Goal: Transaction & Acquisition: Book appointment/travel/reservation

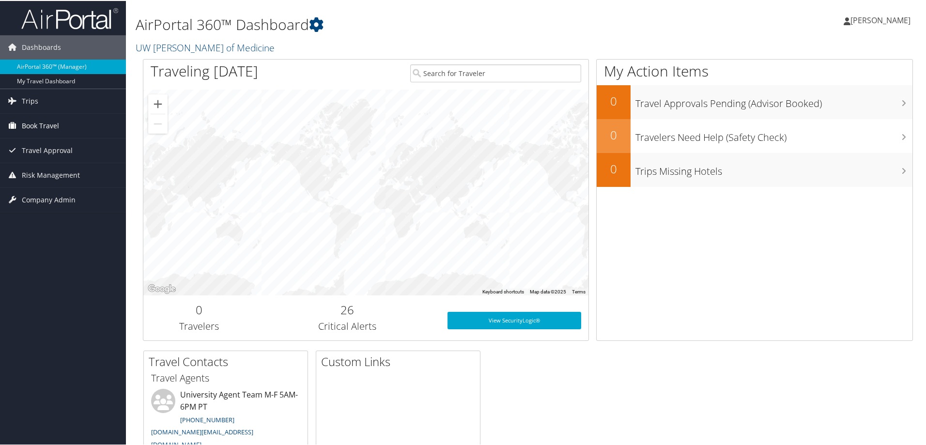
click at [54, 125] on span "Book Travel" at bounding box center [40, 125] width 37 height 24
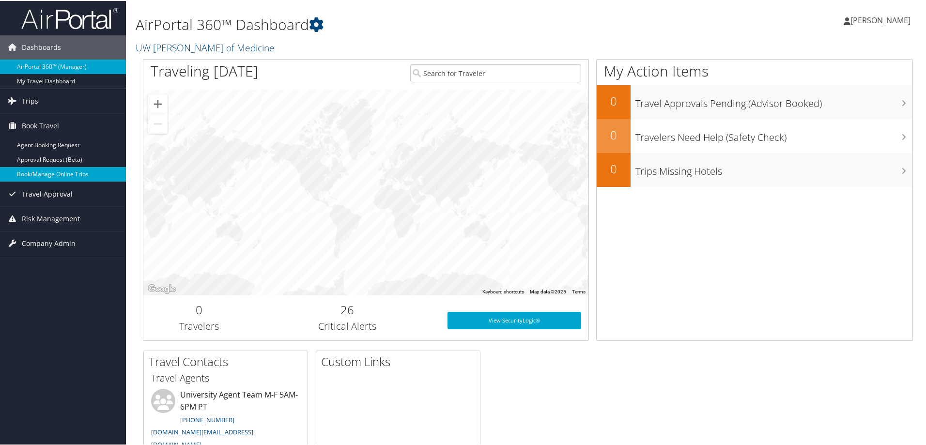
click at [72, 171] on link "Book/Manage Online Trips" at bounding box center [63, 173] width 126 height 15
